Goal: Information Seeking & Learning: Learn about a topic

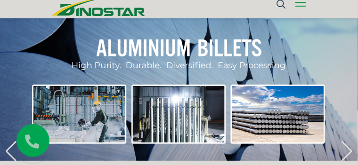
scroll to position [71, 0]
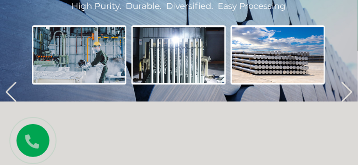
click at [0, 0] on link "Sản phẩm" at bounding box center [0, 0] width 0 height 0
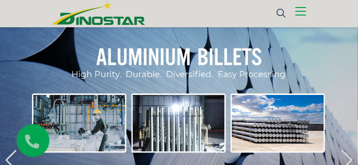
scroll to position [0, 0]
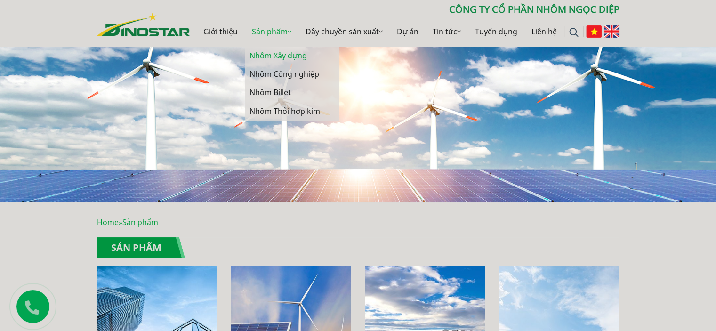
click at [288, 50] on link "Nhôm Xây dựng" at bounding box center [292, 56] width 94 height 18
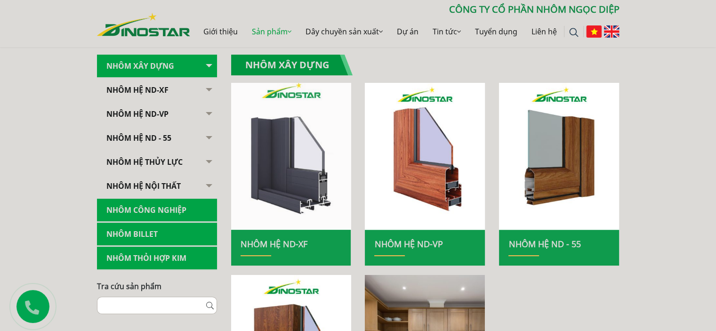
scroll to position [188, 0]
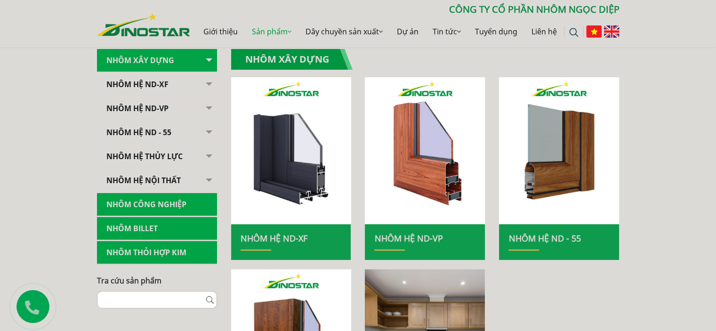
click at [210, 152] on button "button" at bounding box center [207, 156] width 19 height 23
click at [182, 152] on link "Nhôm hệ thủy lực" at bounding box center [157, 156] width 120 height 23
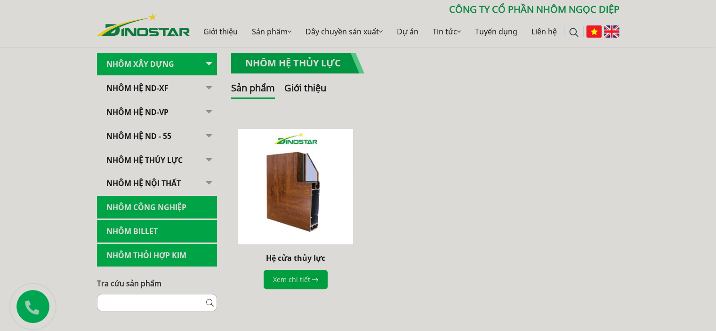
scroll to position [235, 0]
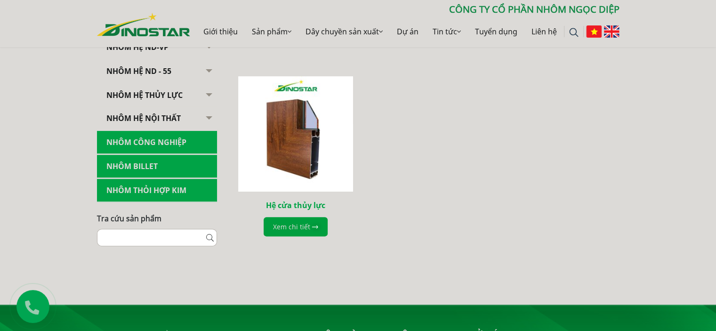
click at [287, 201] on link "Hệ cửa thủy lực" at bounding box center [295, 205] width 59 height 10
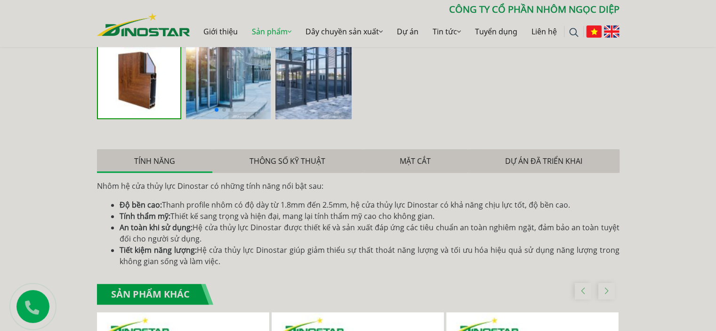
scroll to position [612, 0]
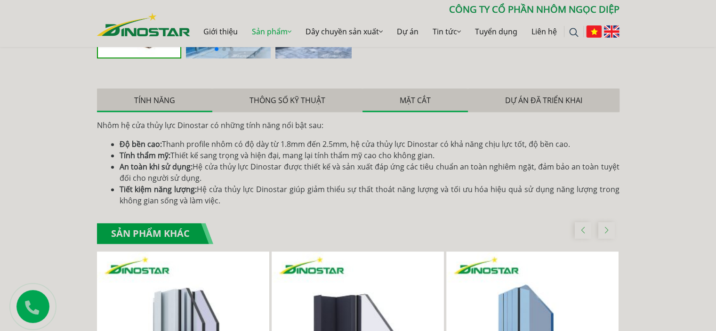
click at [444, 102] on button "Mặt cắt" at bounding box center [414, 100] width 105 height 24
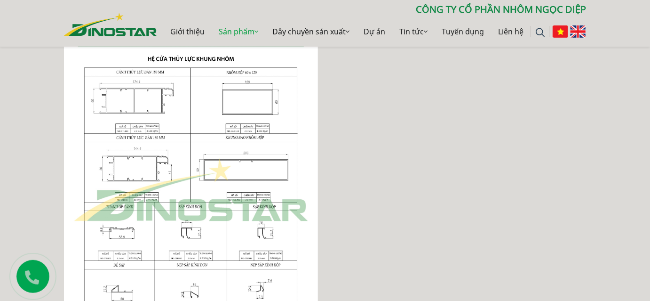
scroll to position [706, 0]
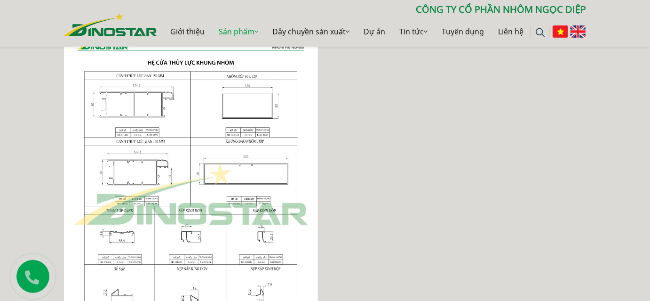
click at [452, 228] on div at bounding box center [325, 193] width 536 height 337
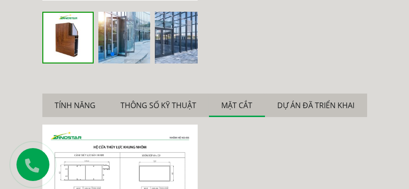
scroll to position [672, 0]
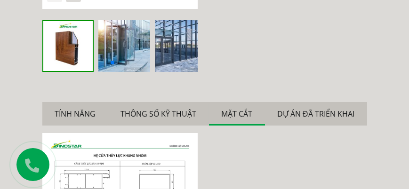
click at [229, 113] on button "Mặt cắt" at bounding box center [237, 114] width 56 height 24
click at [183, 110] on button "Thông số kỹ thuật" at bounding box center [158, 114] width 101 height 24
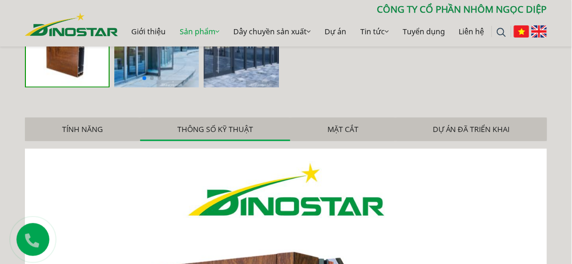
scroll to position [578, 0]
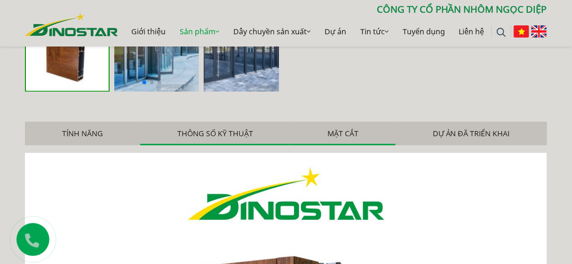
click at [358, 136] on button "Mặt cắt" at bounding box center [342, 134] width 105 height 24
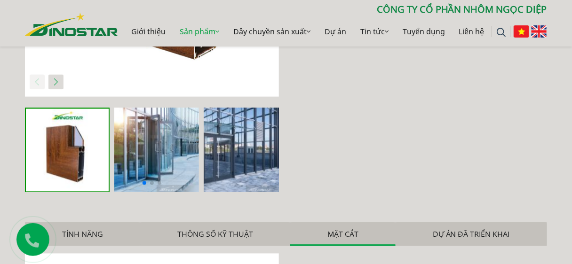
scroll to position [503, 0]
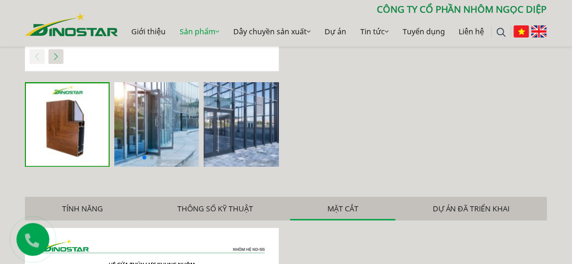
click at [243, 212] on button "Thông số kỹ thuật" at bounding box center [215, 209] width 150 height 24
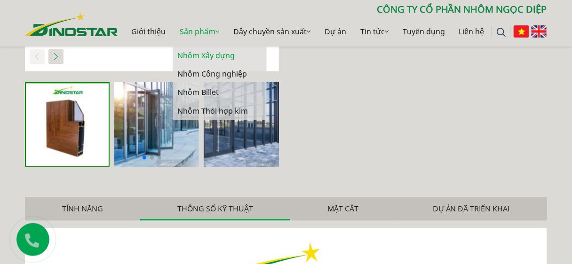
click at [201, 54] on link "Nhôm Xây dựng" at bounding box center [220, 56] width 94 height 18
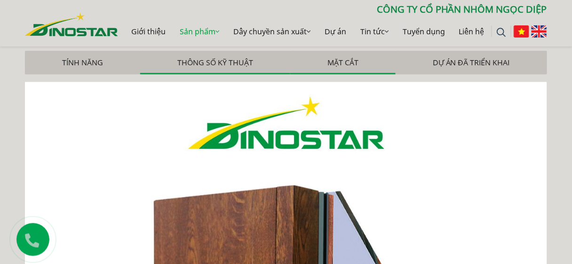
scroll to position [653, 0]
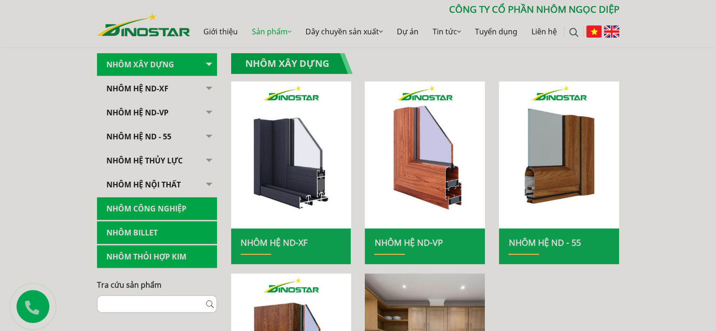
scroll to position [188, 0]
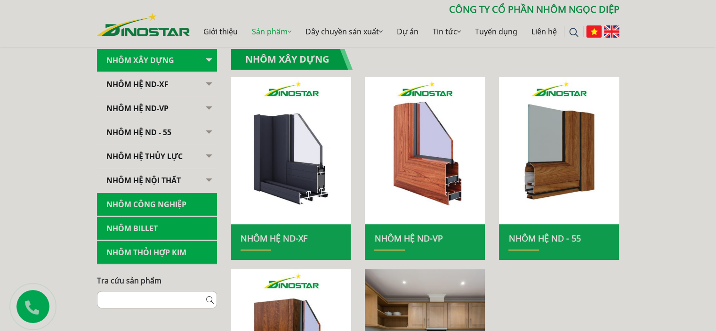
click at [205, 132] on button "button" at bounding box center [207, 132] width 19 height 23
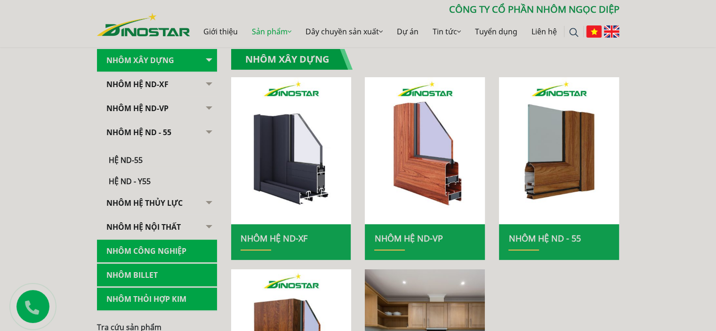
click at [212, 88] on button "button" at bounding box center [207, 84] width 19 height 23
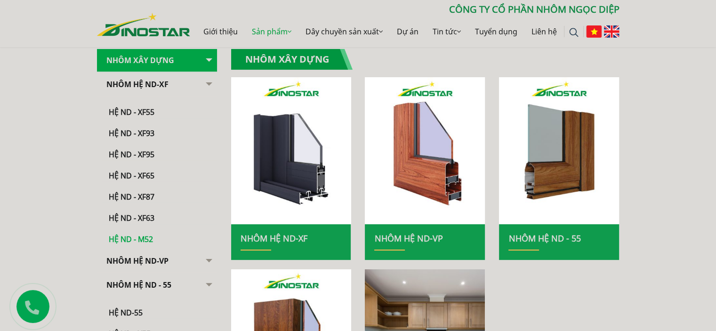
click at [145, 239] on link "Hệ ND - M52" at bounding box center [159, 234] width 115 height 21
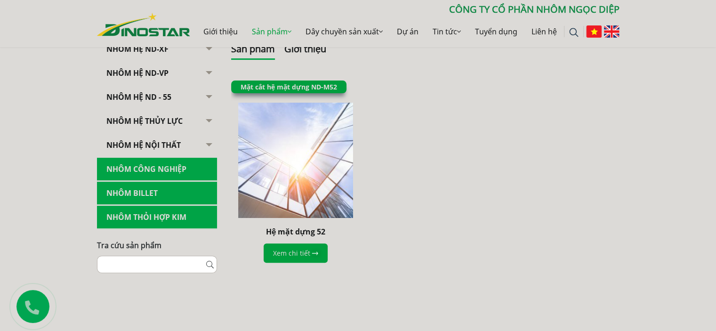
scroll to position [235, 0]
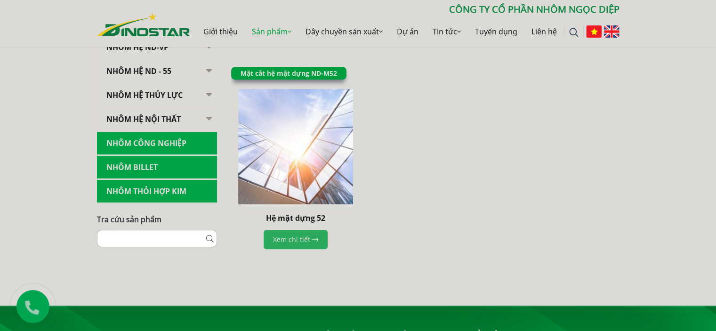
click at [305, 241] on link "Xem chi tiết" at bounding box center [295, 239] width 64 height 19
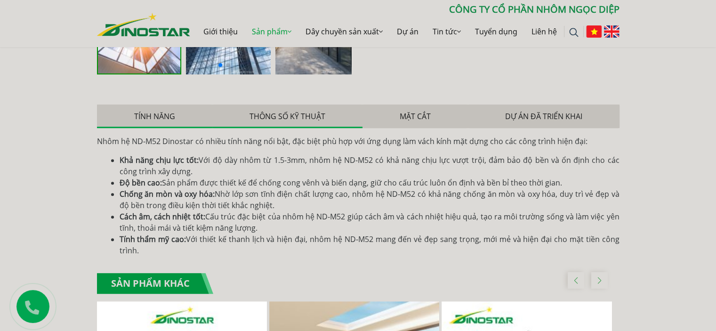
scroll to position [423, 0]
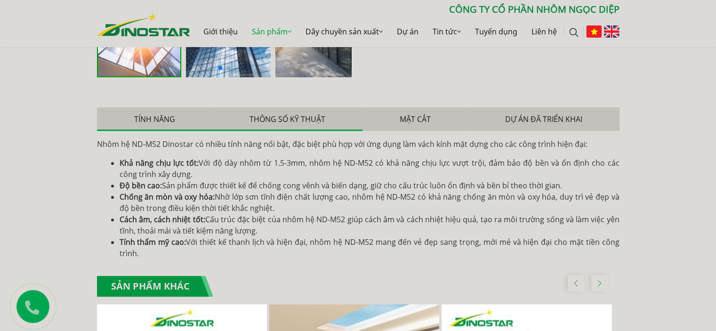
click at [309, 115] on button "Thông số kỹ thuật" at bounding box center [287, 119] width 150 height 24
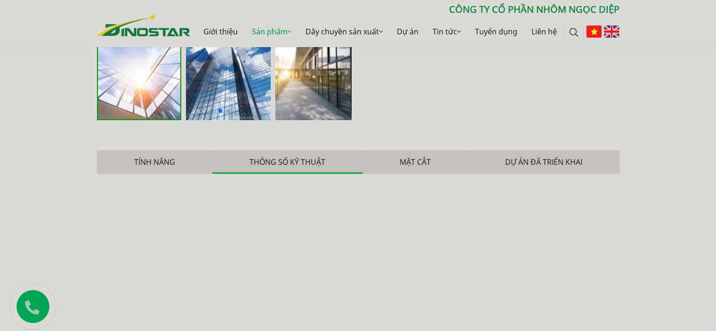
scroll to position [376, 0]
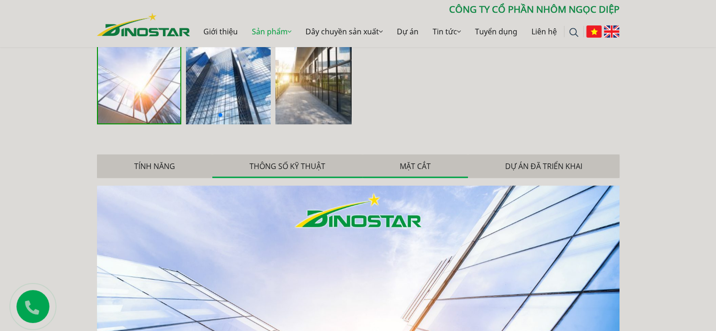
click at [413, 171] on button "Mặt cắt" at bounding box center [414, 166] width 105 height 24
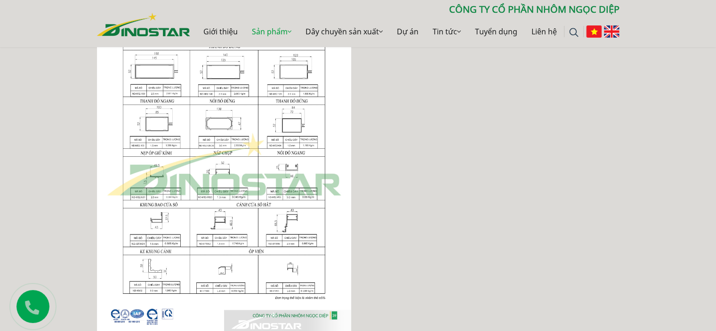
scroll to position [565, 0]
click at [235, 103] on img at bounding box center [224, 165] width 254 height 337
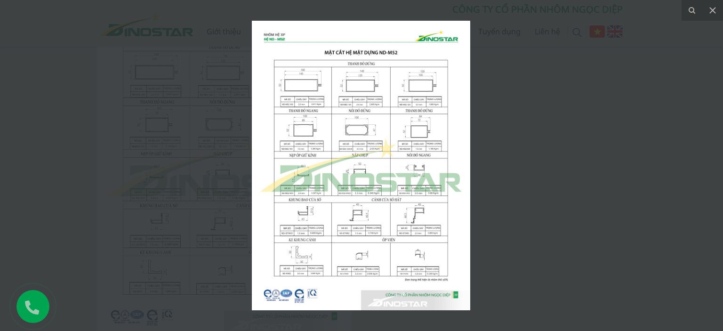
click at [355, 120] on img at bounding box center [361, 165] width 218 height 289
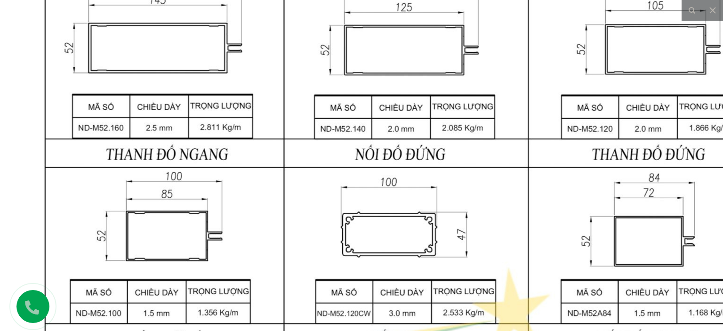
drag, startPoint x: 525, startPoint y: 110, endPoint x: 611, endPoint y: 306, distance: 214.2
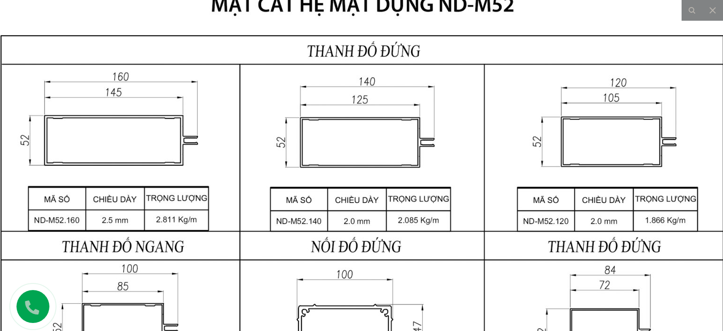
drag, startPoint x: 542, startPoint y: 245, endPoint x: 445, endPoint y: 105, distance: 170.6
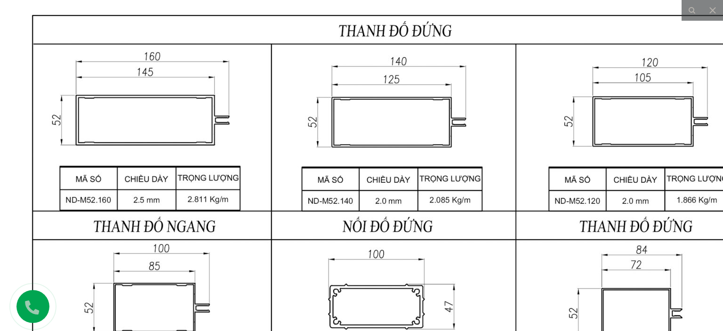
drag, startPoint x: 440, startPoint y: 139, endPoint x: 480, endPoint y: 132, distance: 40.5
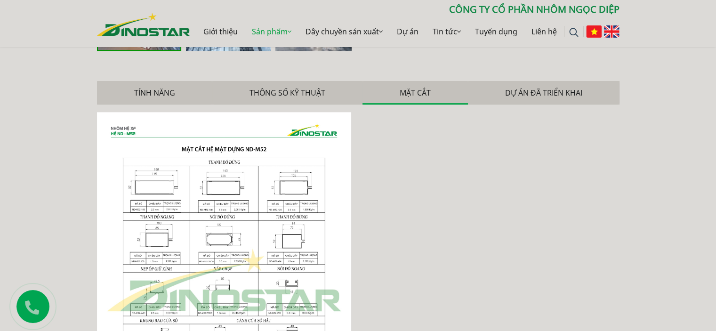
scroll to position [423, 0]
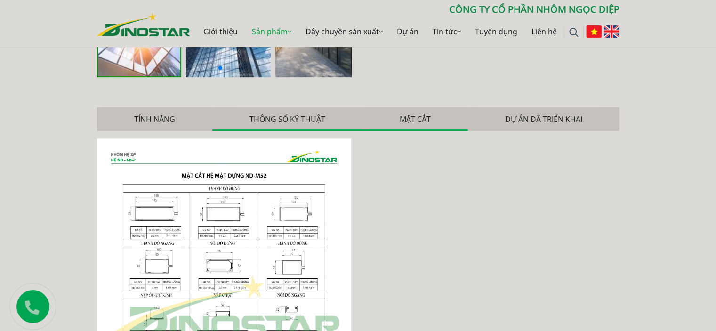
click at [284, 118] on button "Thông số kỹ thuật" at bounding box center [287, 119] width 150 height 24
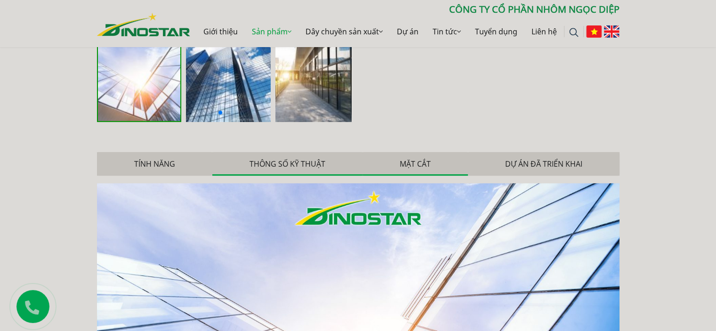
scroll to position [376, 0]
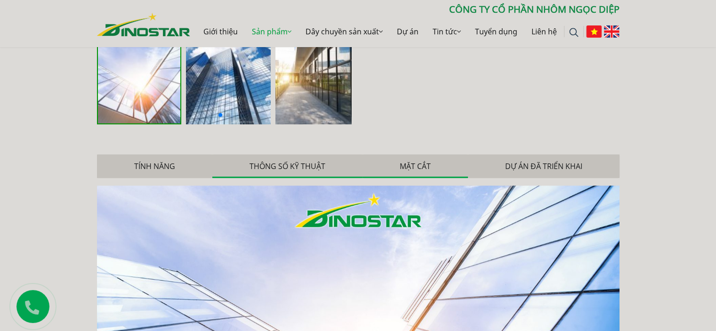
click at [405, 159] on button "Mặt cắt" at bounding box center [414, 166] width 105 height 24
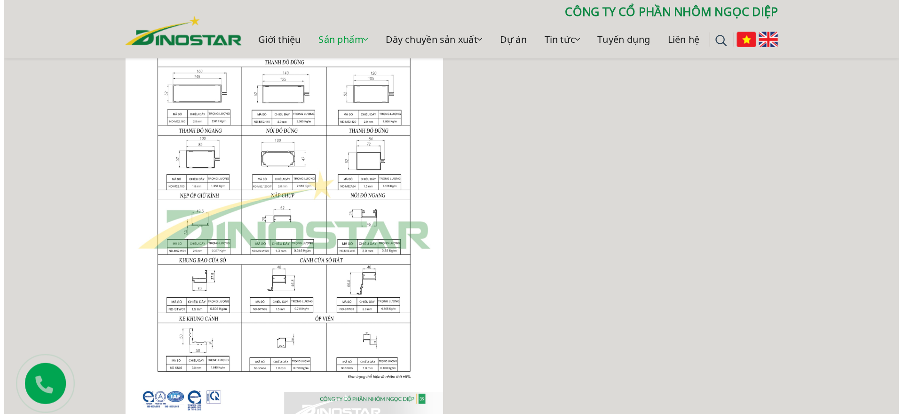
scroll to position [565, 0]
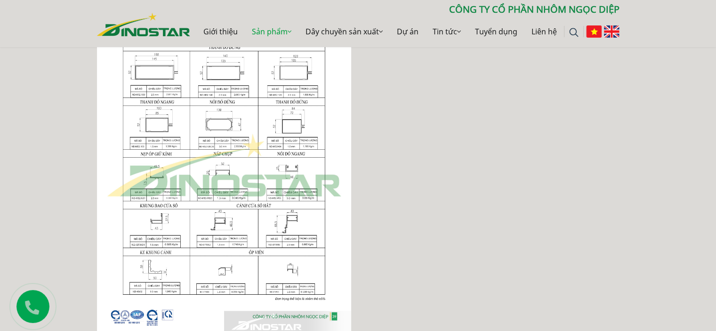
click at [293, 156] on img at bounding box center [224, 165] width 254 height 337
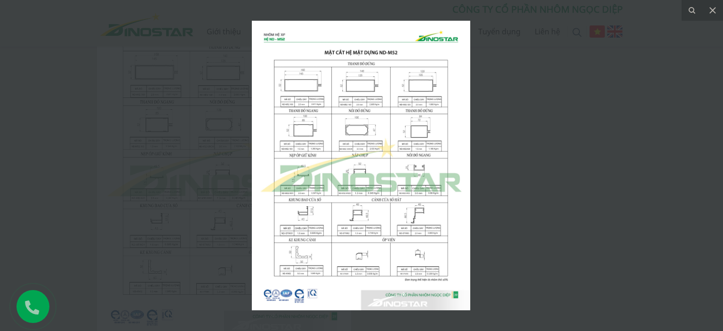
click at [321, 151] on img at bounding box center [361, 165] width 218 height 289
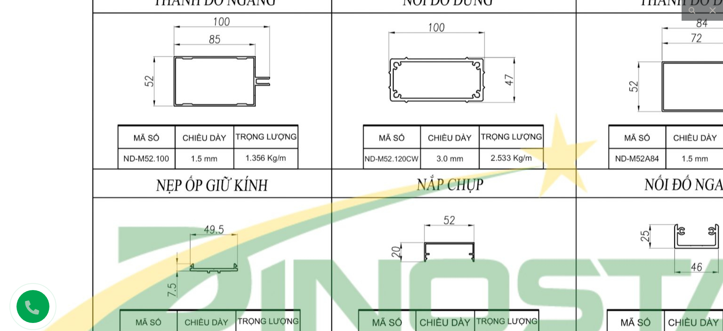
drag, startPoint x: 405, startPoint y: 191, endPoint x: 398, endPoint y: 301, distance: 109.9
click at [398, 301] on img at bounding box center [454, 227] width 908 height 1204
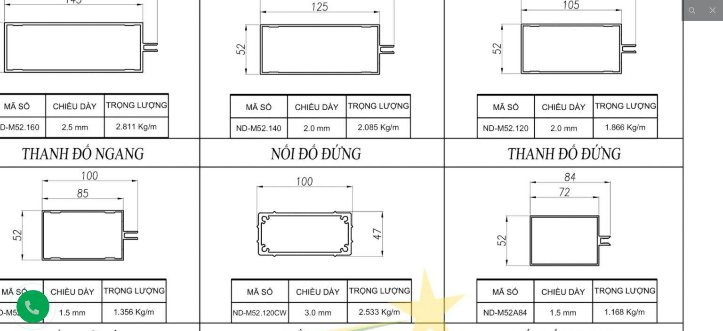
drag, startPoint x: 427, startPoint y: 108, endPoint x: 307, endPoint y: 63, distance: 128.6
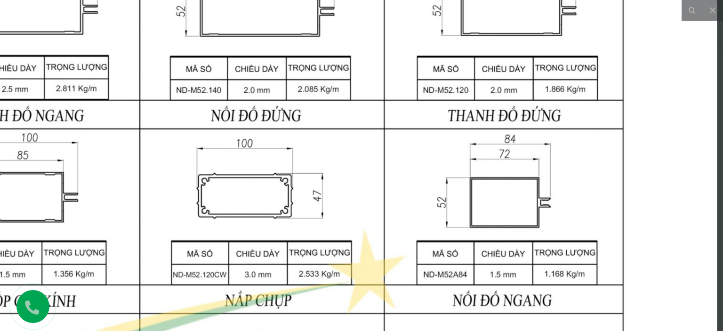
drag, startPoint x: 422, startPoint y: 189, endPoint x: 407, endPoint y: 60, distance: 129.7
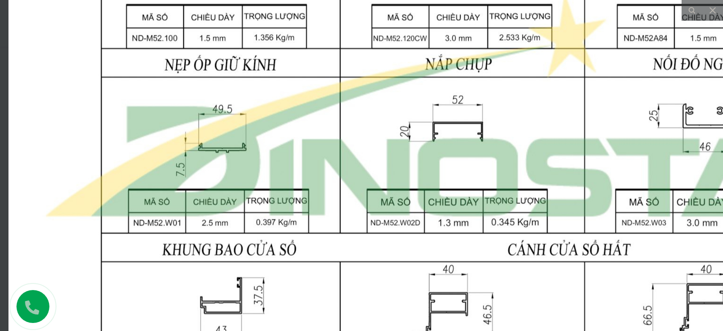
drag, startPoint x: 393, startPoint y: 209, endPoint x: 565, endPoint y: 42, distance: 239.9
click at [566, 43] on img at bounding box center [462, 107] width 908 height 1204
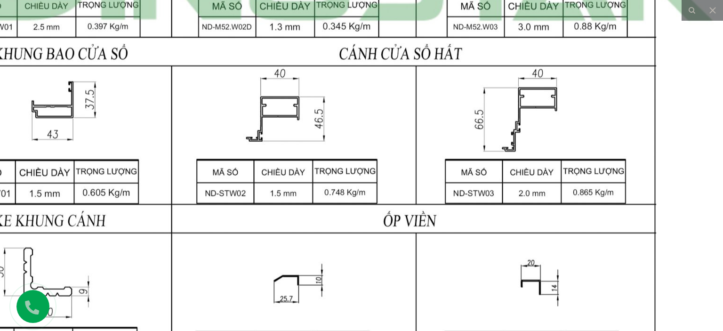
drag, startPoint x: 424, startPoint y: 234, endPoint x: 255, endPoint y: 41, distance: 257.0
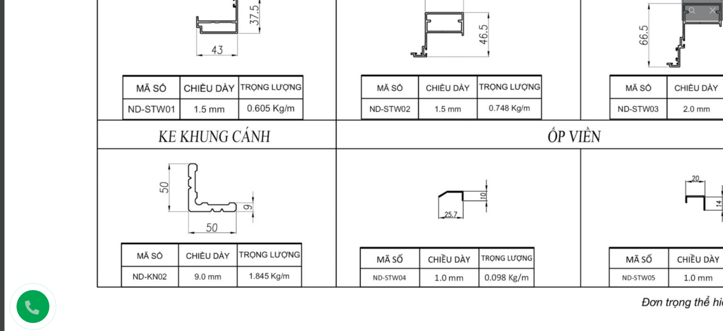
drag, startPoint x: 329, startPoint y: 123, endPoint x: 507, endPoint y: 35, distance: 198.6
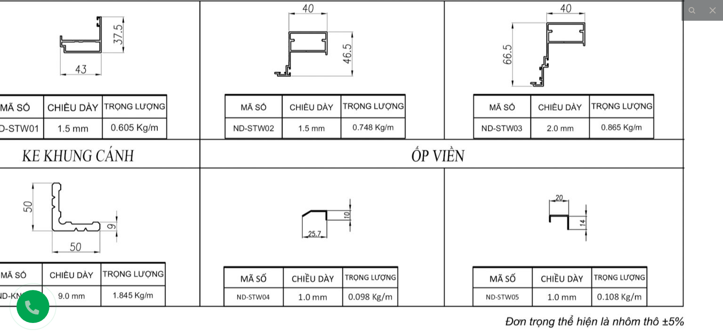
drag, startPoint x: 362, startPoint y: 55, endPoint x: 388, endPoint y: 117, distance: 67.1
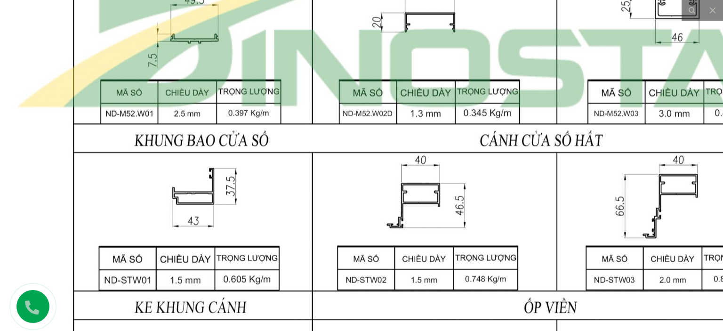
drag, startPoint x: 436, startPoint y: 226, endPoint x: 500, endPoint y: 323, distance: 115.5
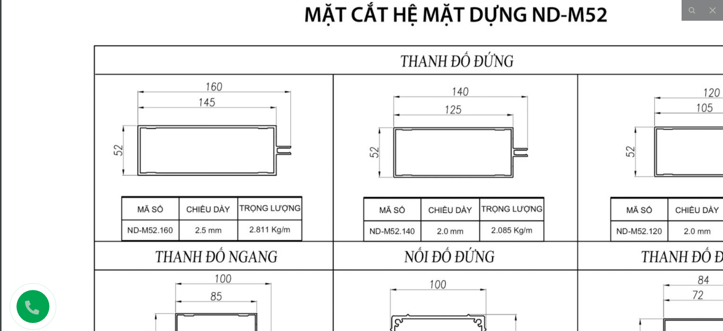
drag, startPoint x: 405, startPoint y: 180, endPoint x: 407, endPoint y: 127, distance: 53.7
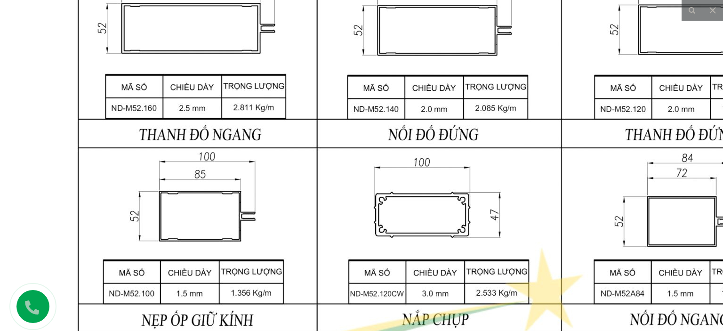
drag, startPoint x: 442, startPoint y: 182, endPoint x: 428, endPoint y: 98, distance: 85.4
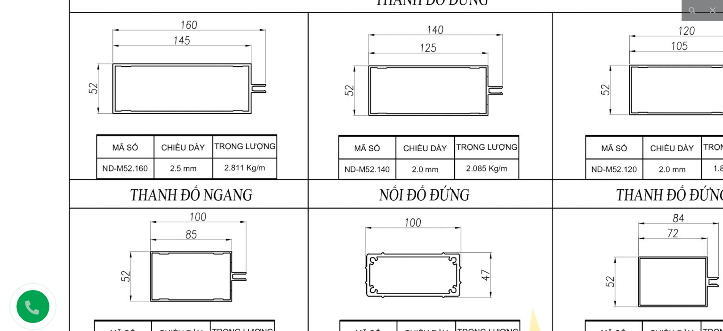
drag, startPoint x: 428, startPoint y: 100, endPoint x: 418, endPoint y: 163, distance: 63.3
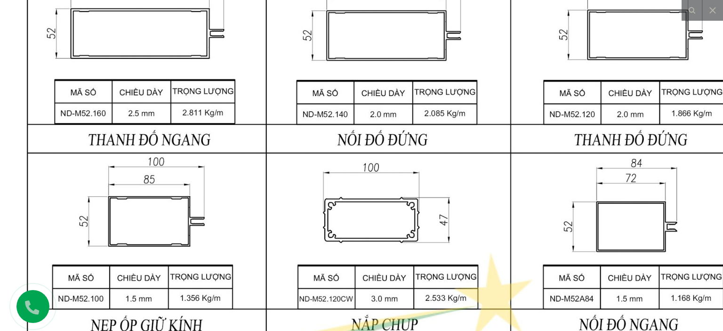
drag, startPoint x: 414, startPoint y: 153, endPoint x: 373, endPoint y: 97, distance: 69.0
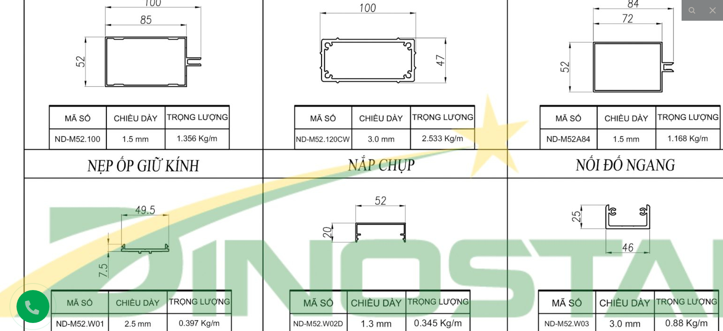
drag, startPoint x: 442, startPoint y: 216, endPoint x: 440, endPoint y: 50, distance: 166.1
click at [440, 50] on img at bounding box center [385, 208] width 908 height 1204
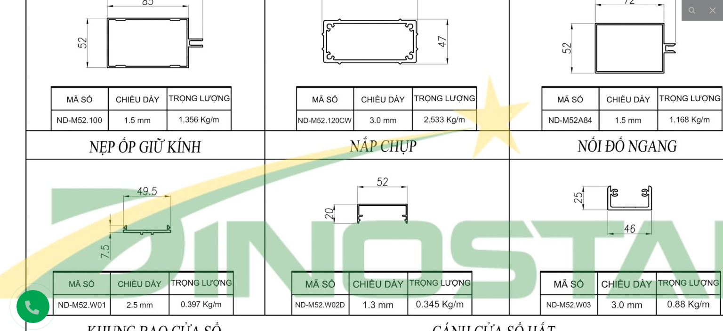
drag, startPoint x: 449, startPoint y: 206, endPoint x: 418, endPoint y: 37, distance: 171.6
click at [419, 40] on img at bounding box center [387, 189] width 908 height 1204
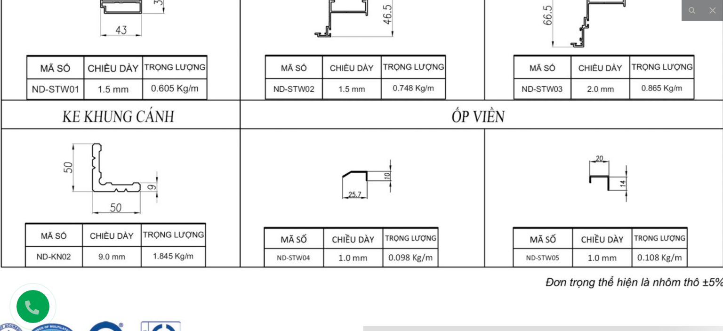
drag, startPoint x: 429, startPoint y: 120, endPoint x: 522, endPoint y: 63, distance: 109.2
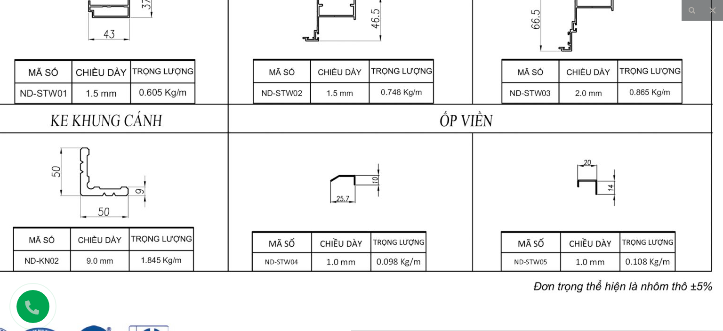
drag, startPoint x: 415, startPoint y: 163, endPoint x: 212, endPoint y: 228, distance: 212.9
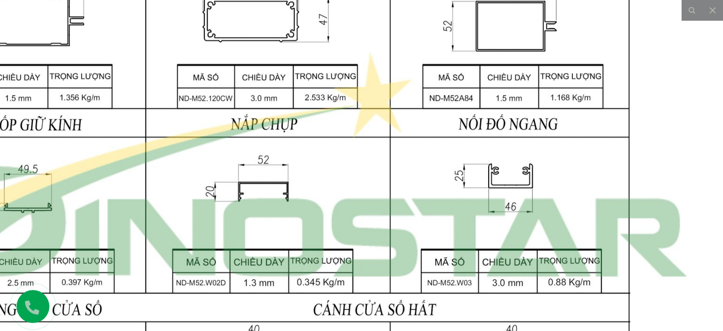
click at [405, 254] on img at bounding box center [268, 167] width 908 height 1204
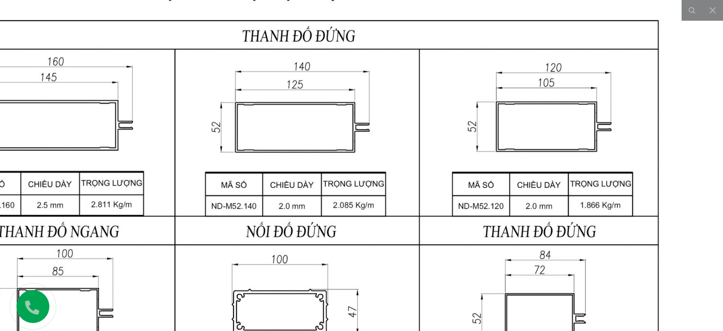
drag, startPoint x: 414, startPoint y: 226, endPoint x: 457, endPoint y: 254, distance: 51.4
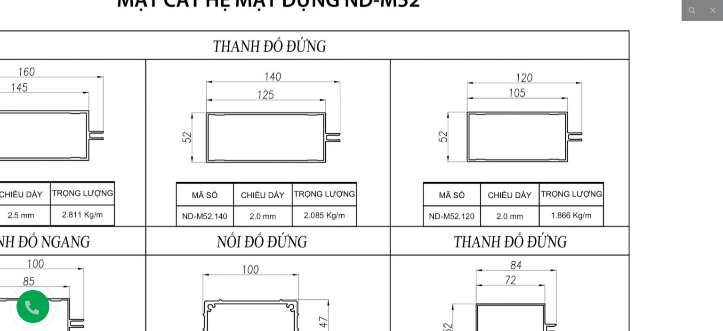
drag, startPoint x: 489, startPoint y: 222, endPoint x: 378, endPoint y: 189, distance: 116.3
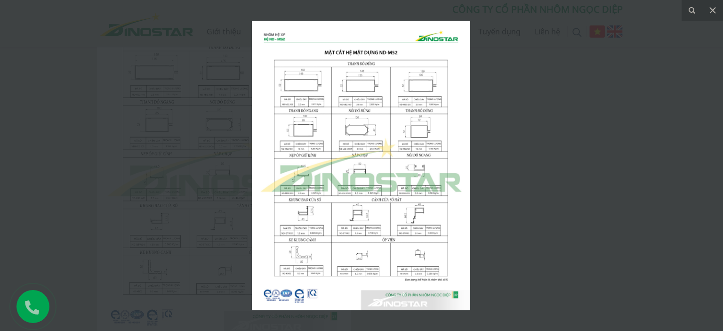
click at [424, 162] on img at bounding box center [361, 165] width 218 height 289
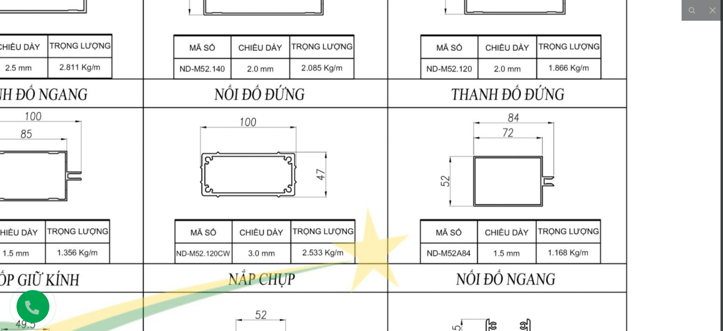
drag, startPoint x: 567, startPoint y: 107, endPoint x: 557, endPoint y: 284, distance: 177.2
click at [557, 284] on img at bounding box center [266, 322] width 908 height 1204
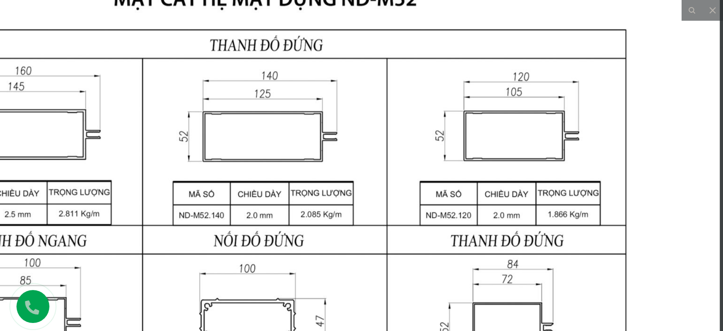
drag, startPoint x: 550, startPoint y: 178, endPoint x: 543, endPoint y: 242, distance: 64.4
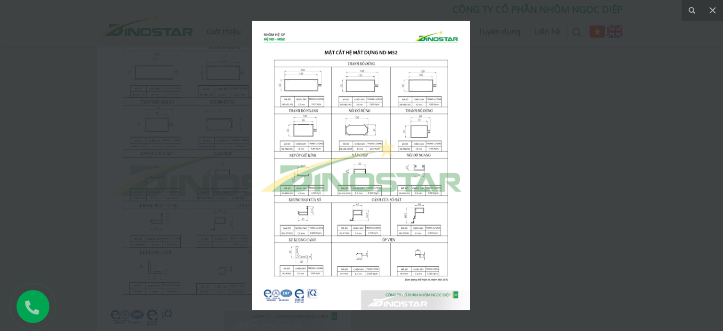
click at [404, 137] on img at bounding box center [361, 165] width 218 height 289
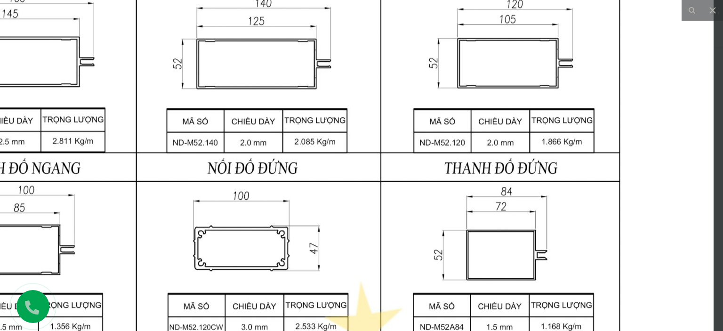
drag, startPoint x: 475, startPoint y: 152, endPoint x: 454, endPoint y: 239, distance: 88.8
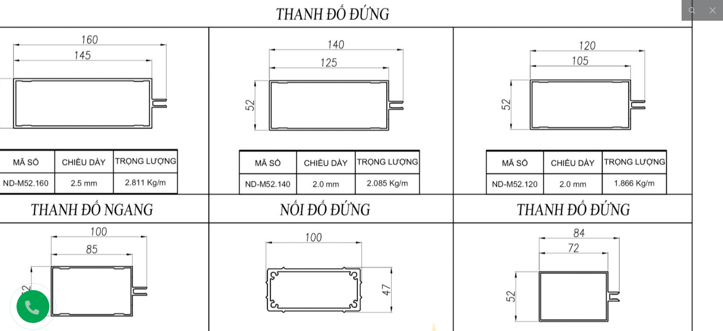
drag, startPoint x: 336, startPoint y: 149, endPoint x: 409, endPoint y: 130, distance: 75.0
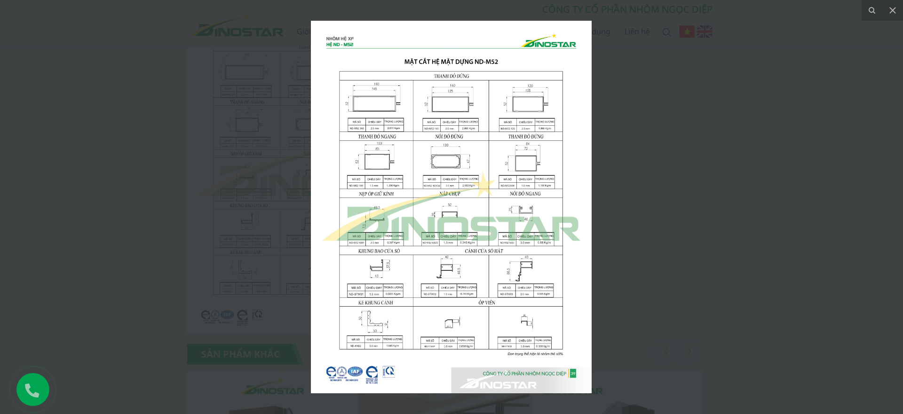
click at [478, 269] on img at bounding box center [451, 207] width 281 height 372
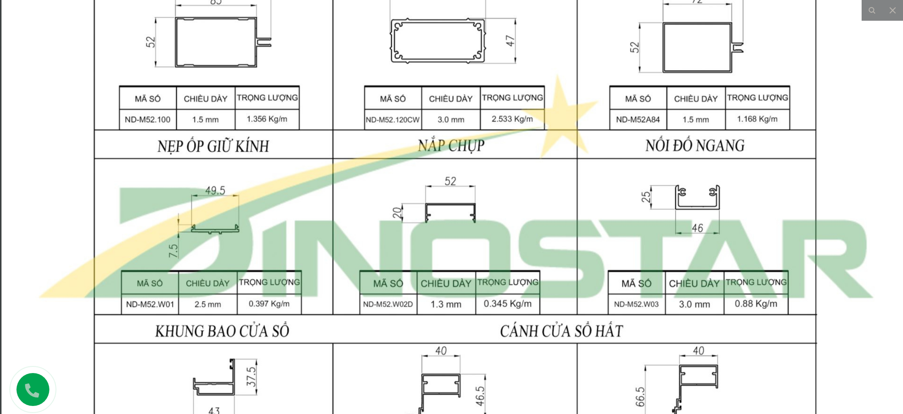
drag, startPoint x: 524, startPoint y: 132, endPoint x: 527, endPoint y: 293, distance: 160.9
click at [527, 292] on img at bounding box center [455, 188] width 908 height 1204
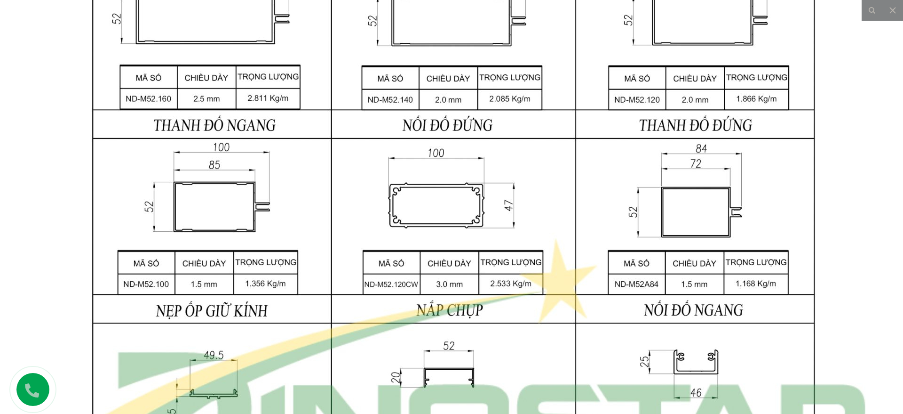
drag, startPoint x: 531, startPoint y: 263, endPoint x: 527, endPoint y: 268, distance: 5.4
click at [530, 263] on img at bounding box center [454, 353] width 908 height 1204
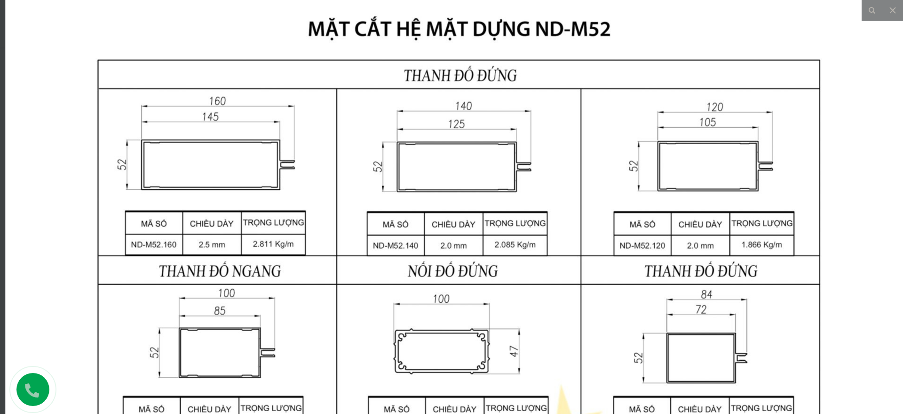
drag, startPoint x: 432, startPoint y: 255, endPoint x: 453, endPoint y: 131, distance: 125.4
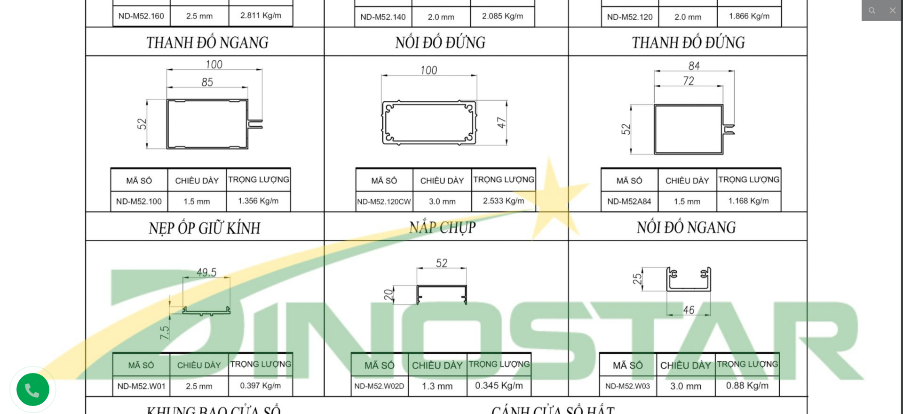
drag, startPoint x: 440, startPoint y: 208, endPoint x: 431, endPoint y: 109, distance: 99.7
click at [431, 110] on img at bounding box center [447, 270] width 908 height 1204
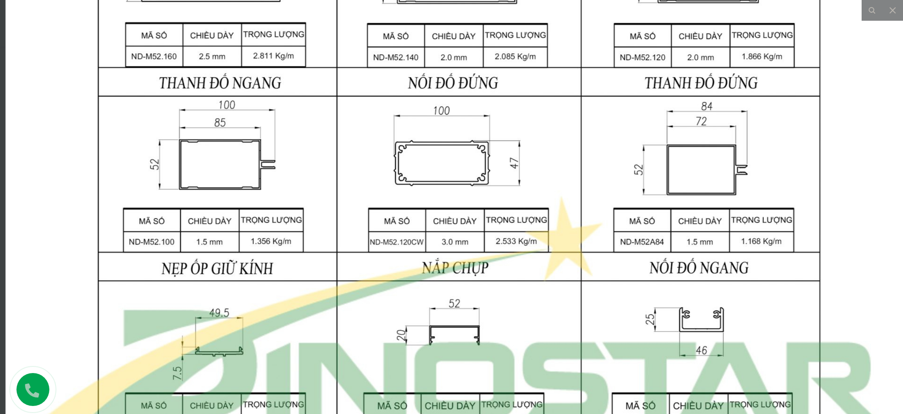
drag, startPoint x: 435, startPoint y: 137, endPoint x: 451, endPoint y: 293, distance: 157.0
click at [451, 293] on img at bounding box center [460, 310] width 908 height 1204
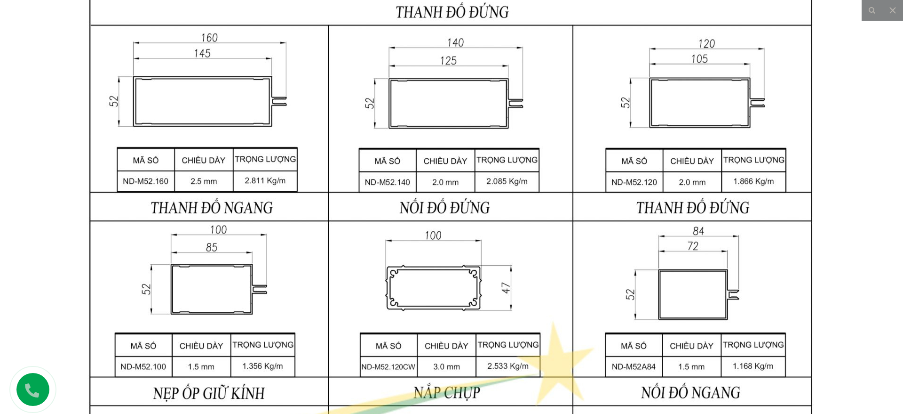
drag, startPoint x: 388, startPoint y: 214, endPoint x: 381, endPoint y: 290, distance: 76.5
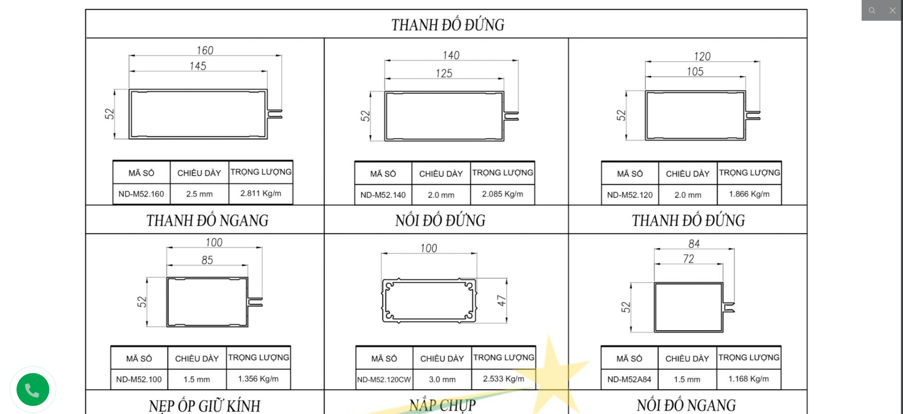
drag, startPoint x: 434, startPoint y: 275, endPoint x: 426, endPoint y: 297, distance: 22.9
